Goal: Find specific page/section: Find specific page/section

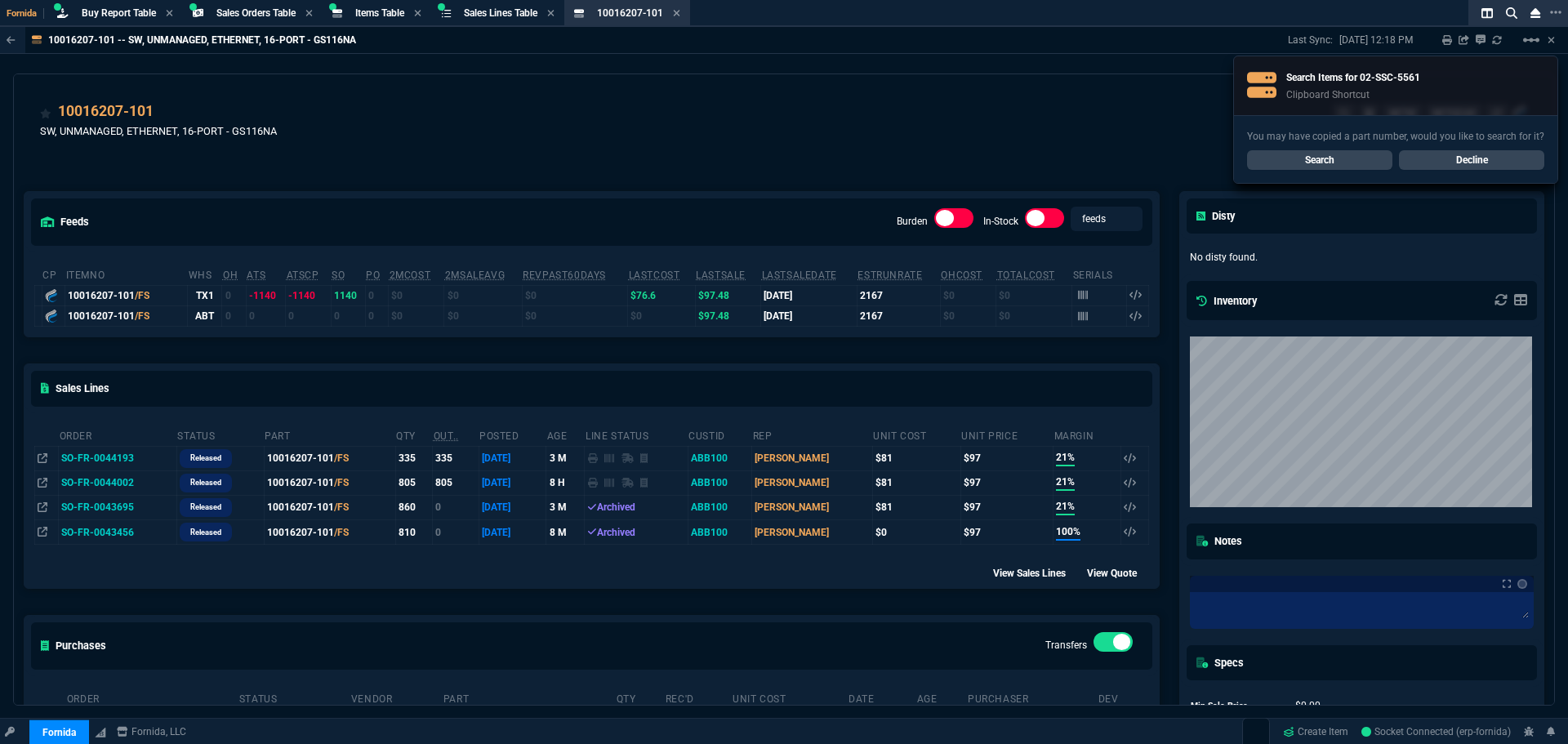
select select "9: OCAM"
click at [1287, 159] on link "Search" at bounding box center [1319, 159] width 145 height 19
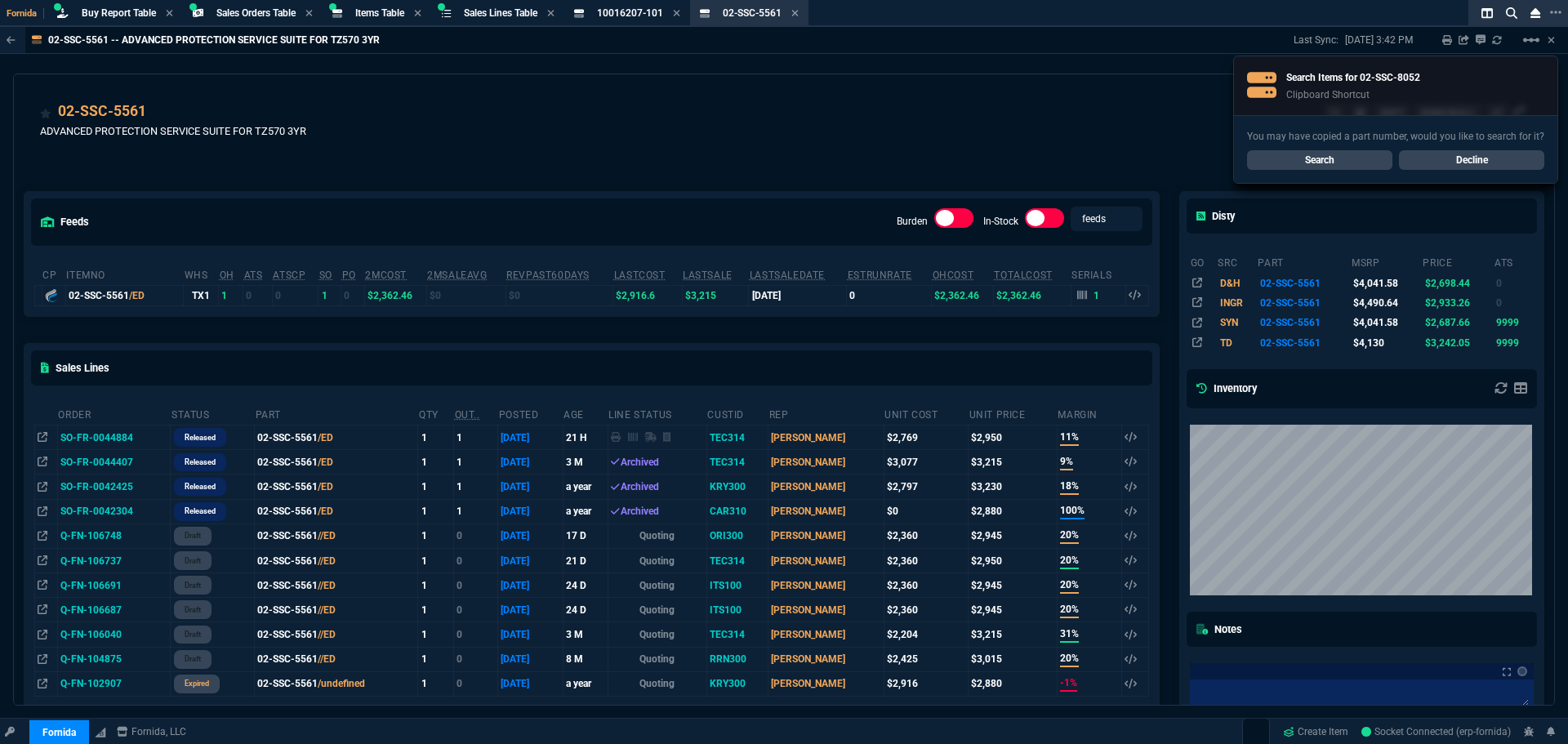
click at [1372, 153] on link "Search" at bounding box center [1319, 159] width 145 height 19
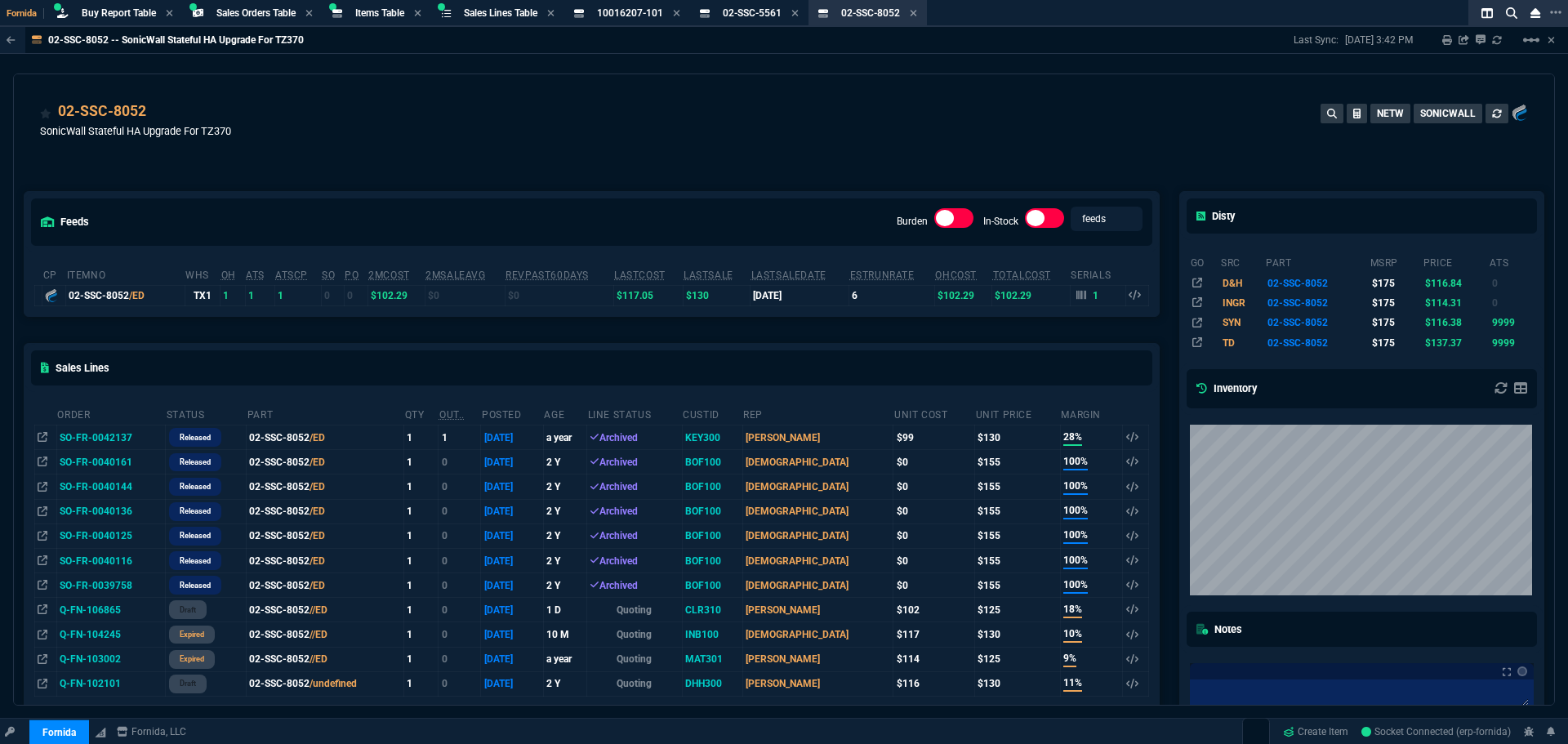
click at [753, 118] on div "02-SSC-8052 SonicWall Stateful HA Upgrade For TZ370 NETW SONICWALL" at bounding box center [784, 130] width 1488 height 58
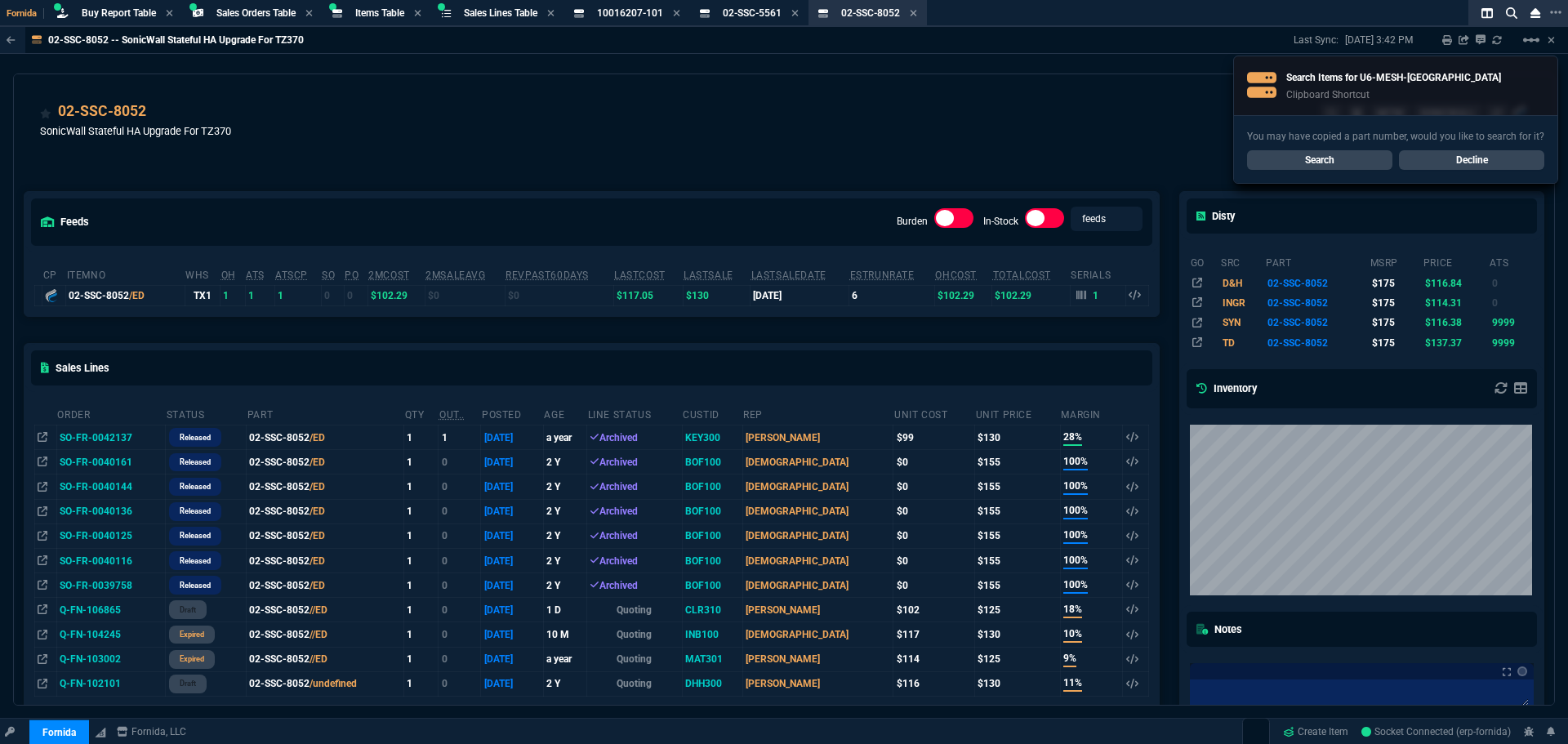
click at [1335, 164] on link "Search" at bounding box center [1319, 159] width 145 height 19
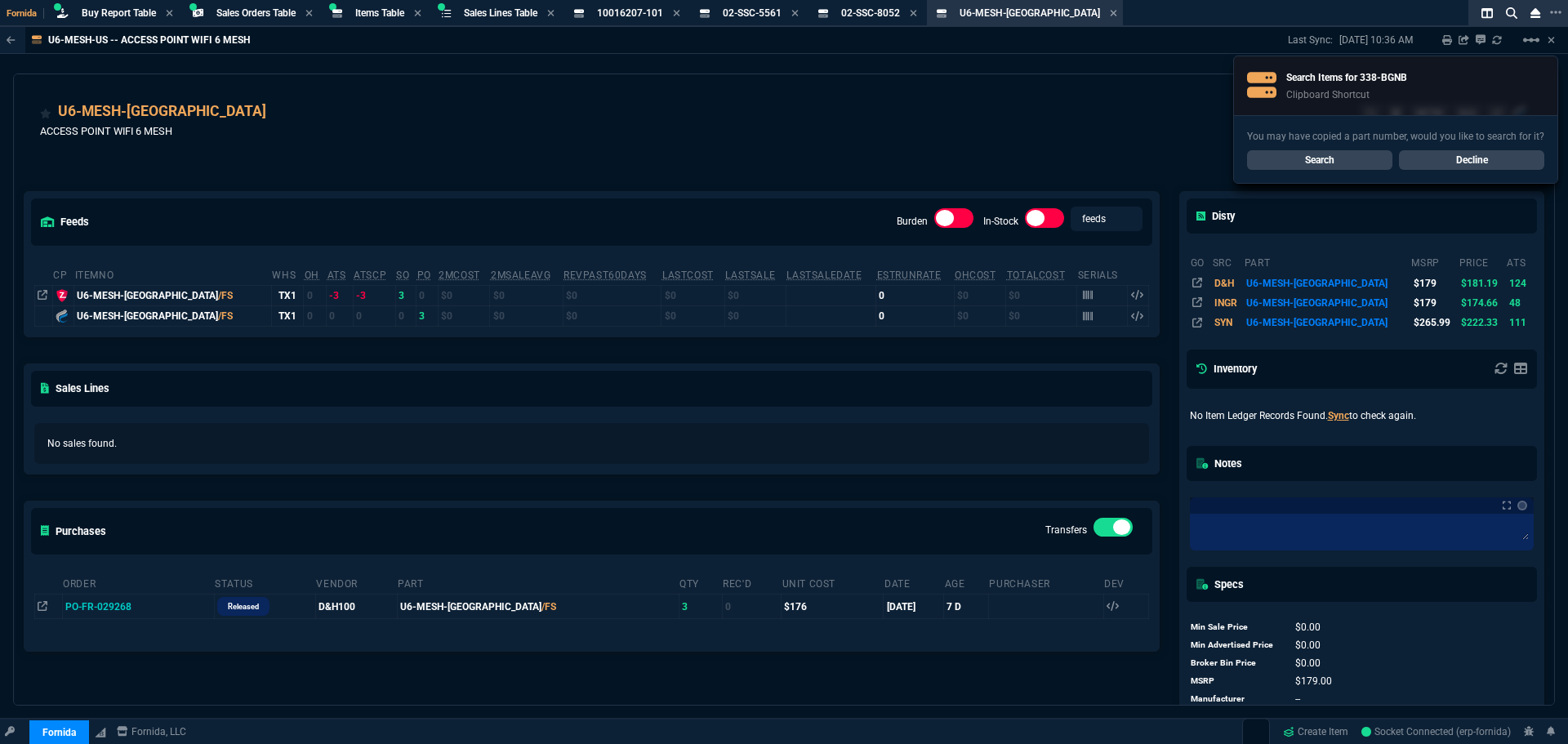
click at [1329, 160] on link "Search" at bounding box center [1319, 159] width 145 height 19
